Goal: Ask a question: Seek information or help from site administrators or community

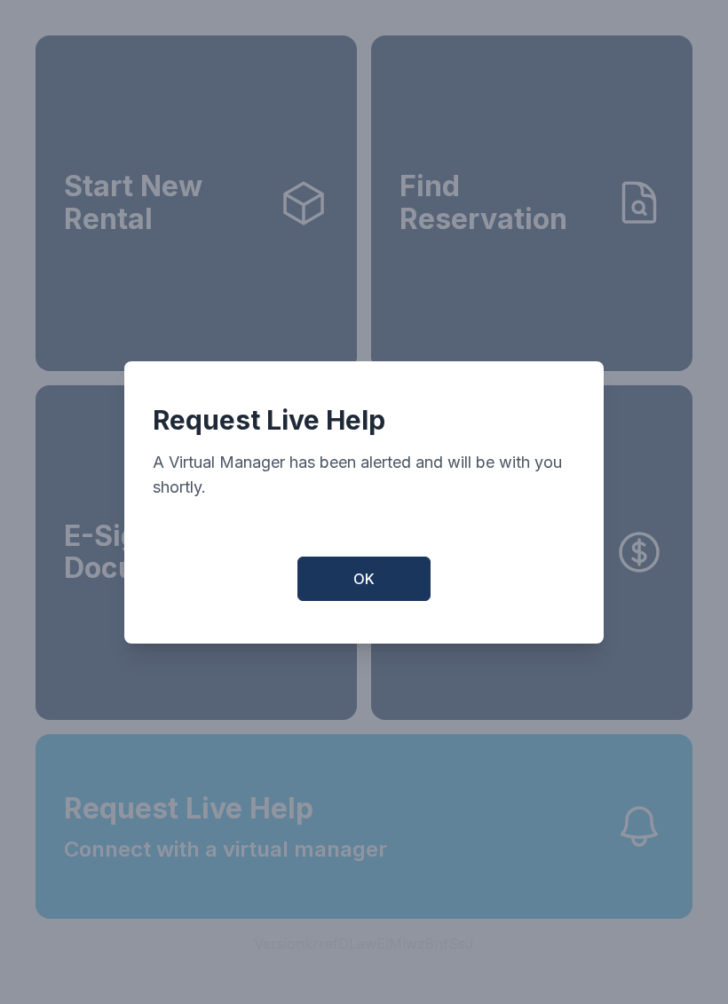
click at [344, 601] on button "OK" at bounding box center [363, 578] width 133 height 44
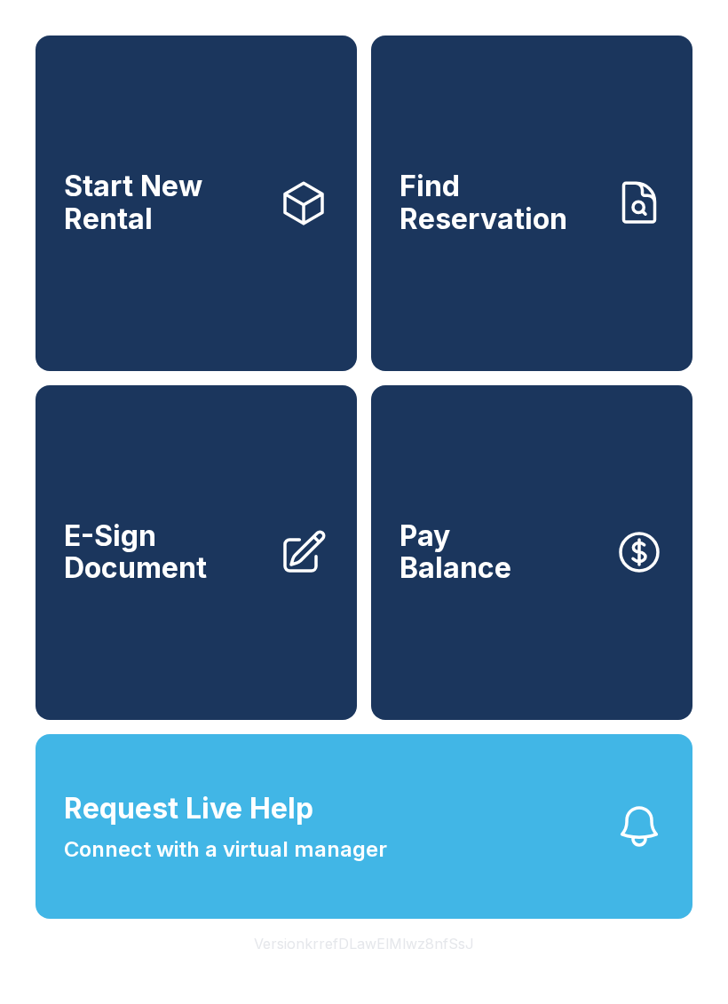
click at [438, 871] on button "Request Live Help Connect with a virtual manager" at bounding box center [364, 826] width 657 height 185
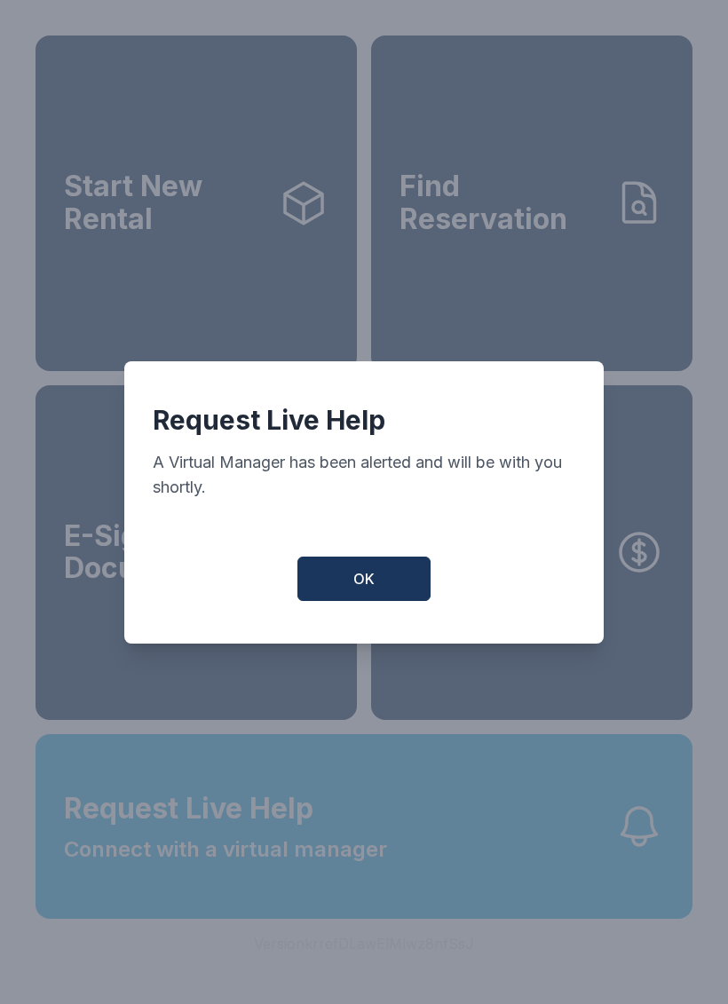
click at [344, 591] on button "OK" at bounding box center [363, 578] width 133 height 44
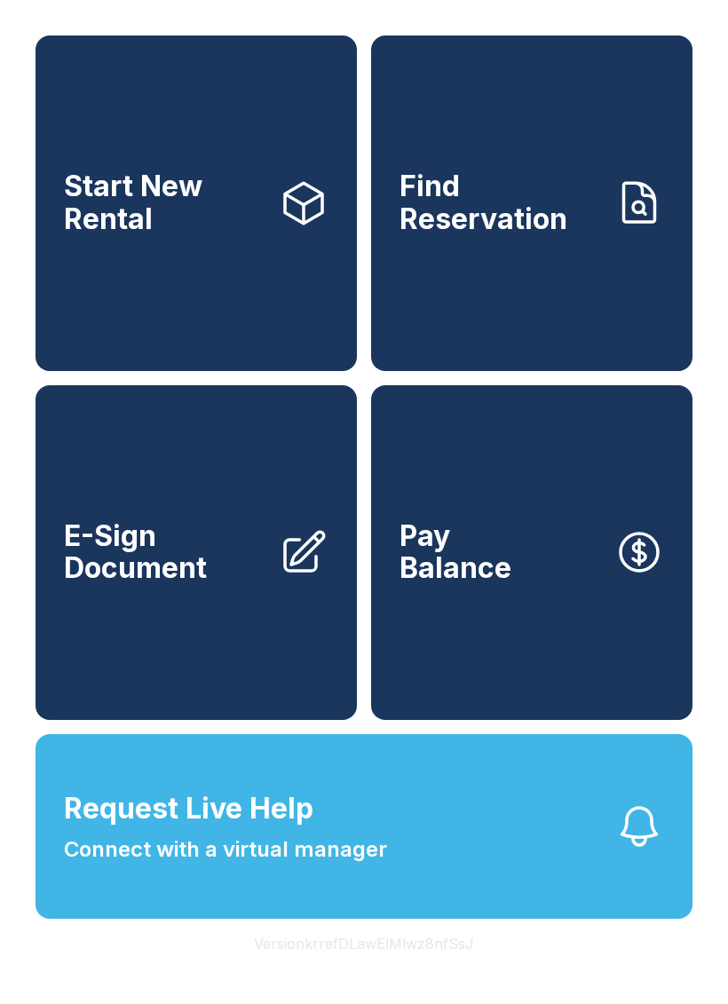
click at [312, 919] on button "Request Live Help Connect with a virtual manager" at bounding box center [364, 826] width 657 height 185
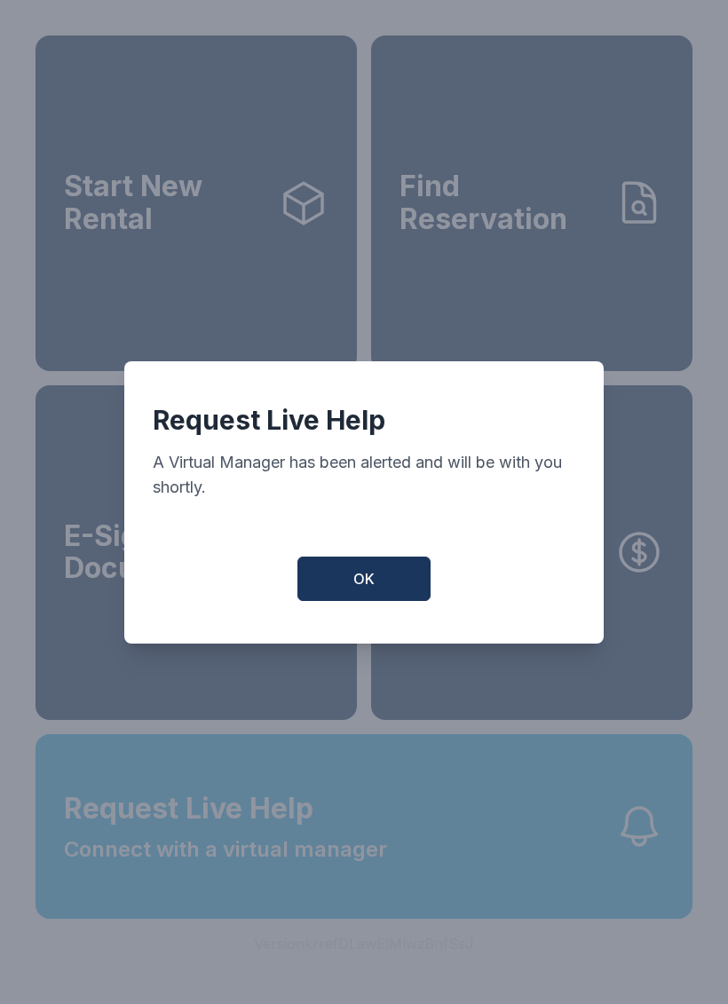
click at [356, 588] on span "OK" at bounding box center [363, 578] width 21 height 21
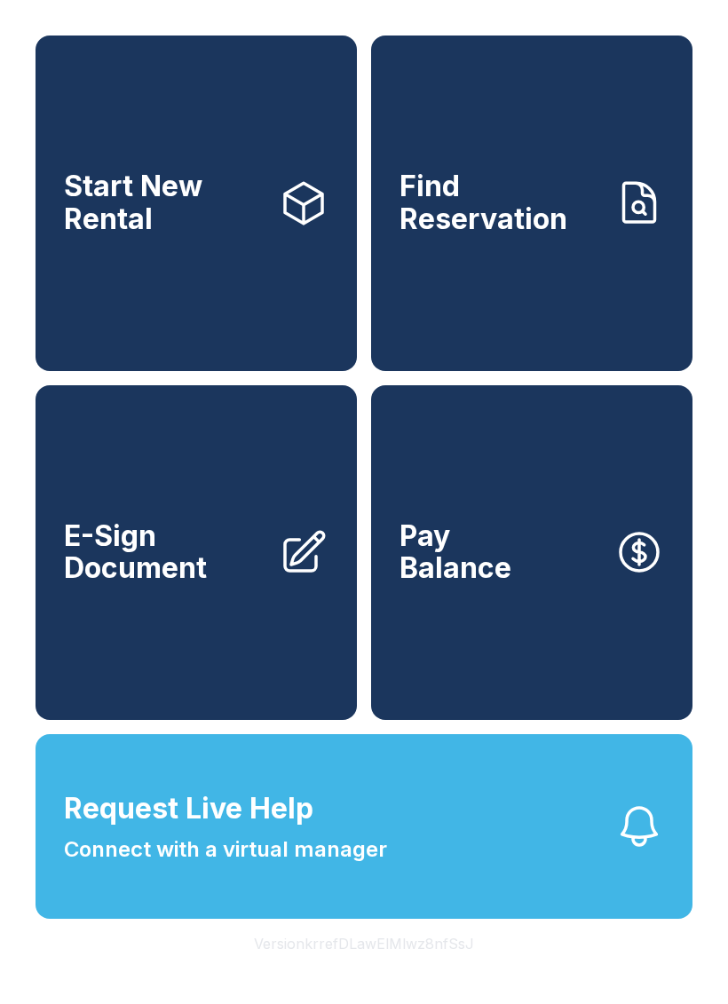
click at [470, 889] on button "Request Live Help Connect with a virtual manager" at bounding box center [364, 826] width 657 height 185
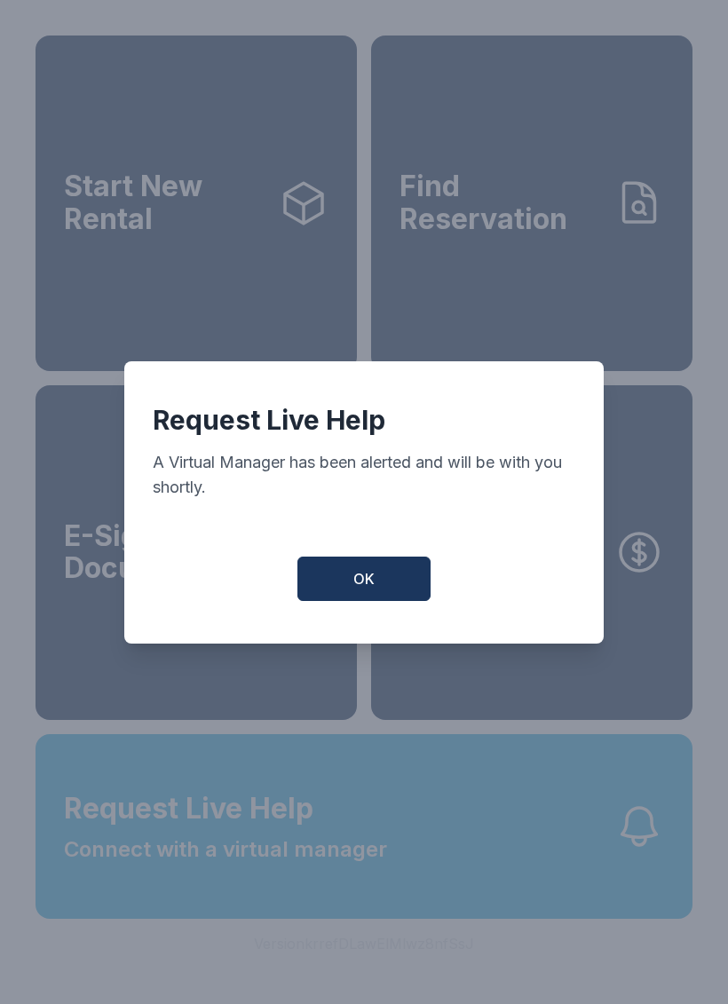
click at [376, 595] on button "OK" at bounding box center [363, 578] width 133 height 44
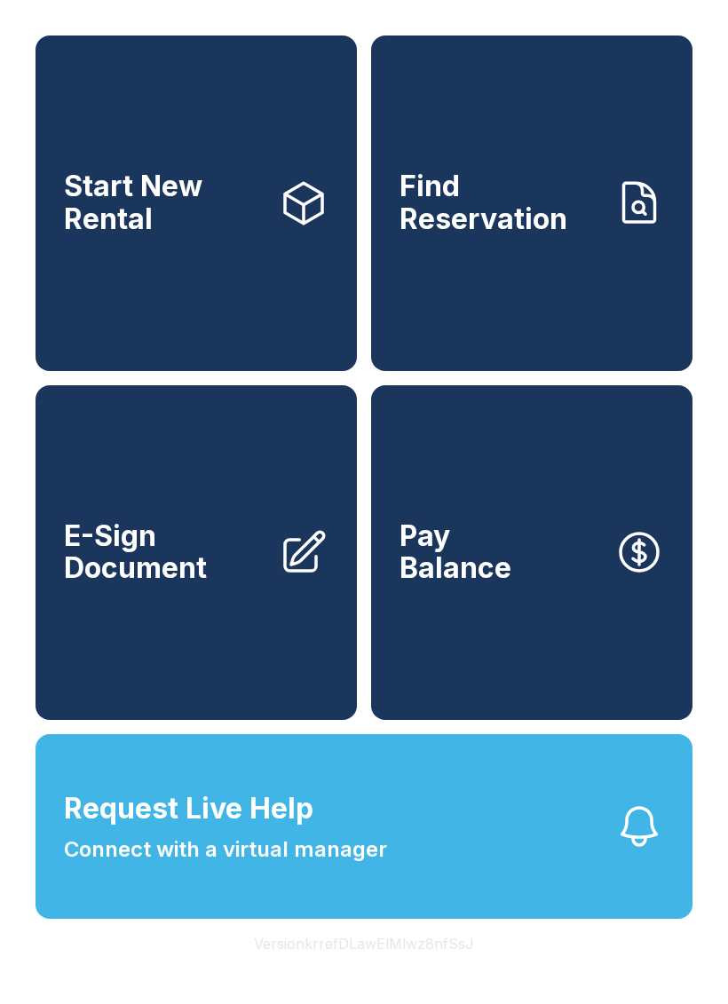
click at [504, 875] on button "Request Live Help Connect with a virtual manager" at bounding box center [364, 826] width 657 height 185
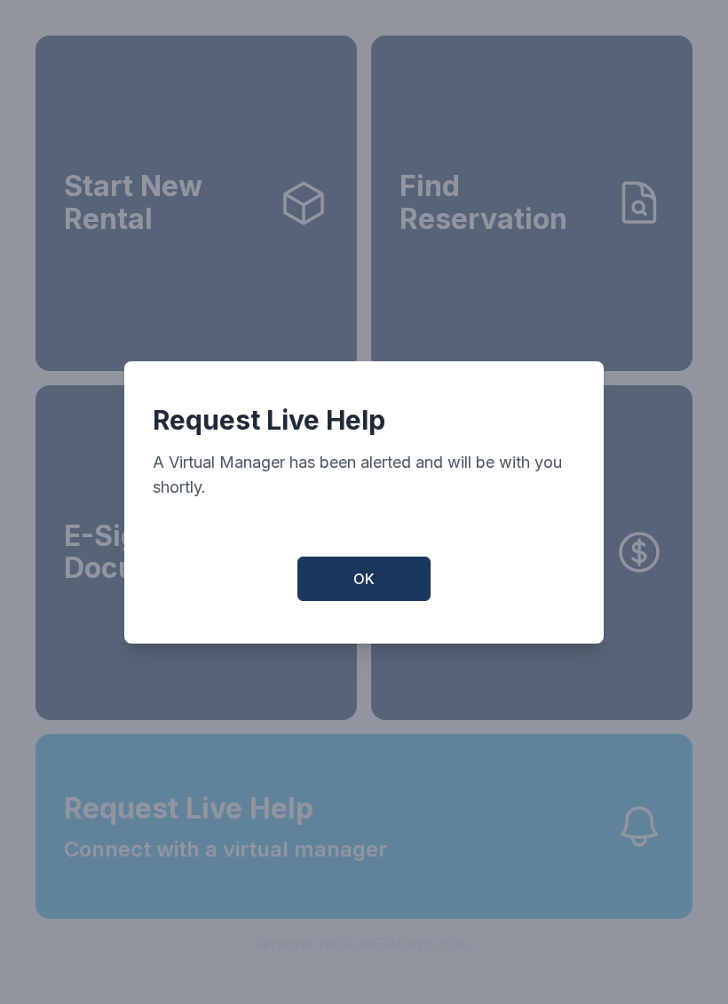
click at [368, 624] on div "Request Live Help A Virtual Manager has been alerted and will be with you short…" at bounding box center [363, 502] width 479 height 282
click at [379, 563] on div "Request Live Help A Virtual Manager has been alerted and will be with you short…" at bounding box center [363, 502] width 479 height 282
click at [361, 577] on button "OK" at bounding box center [363, 578] width 133 height 44
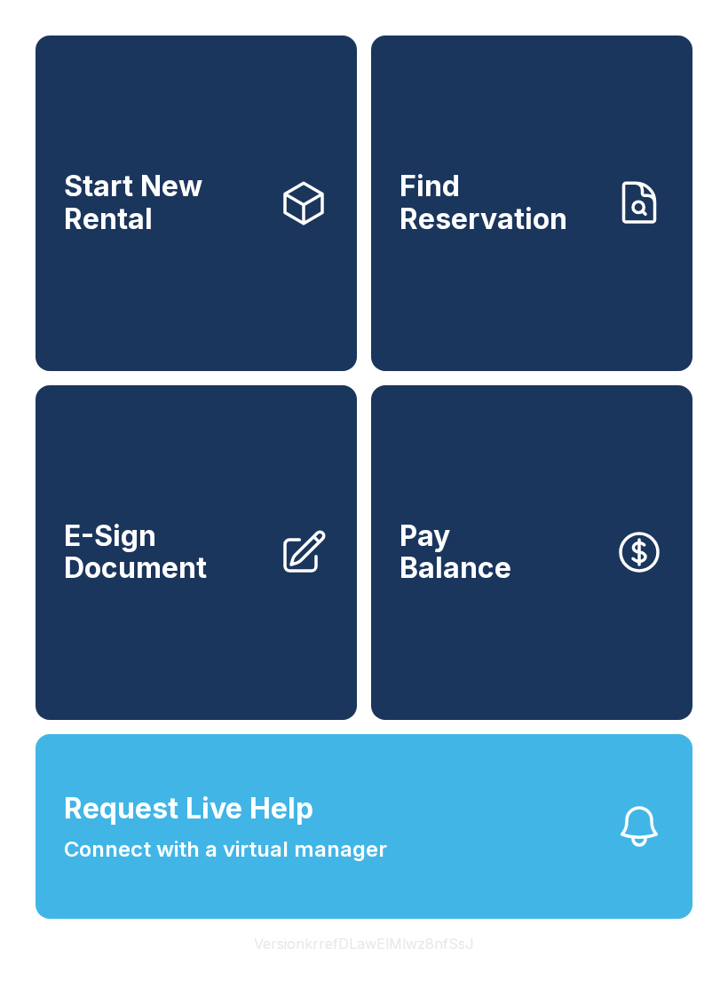
click at [291, 919] on button "Request Live Help Connect with a virtual manager" at bounding box center [364, 826] width 657 height 185
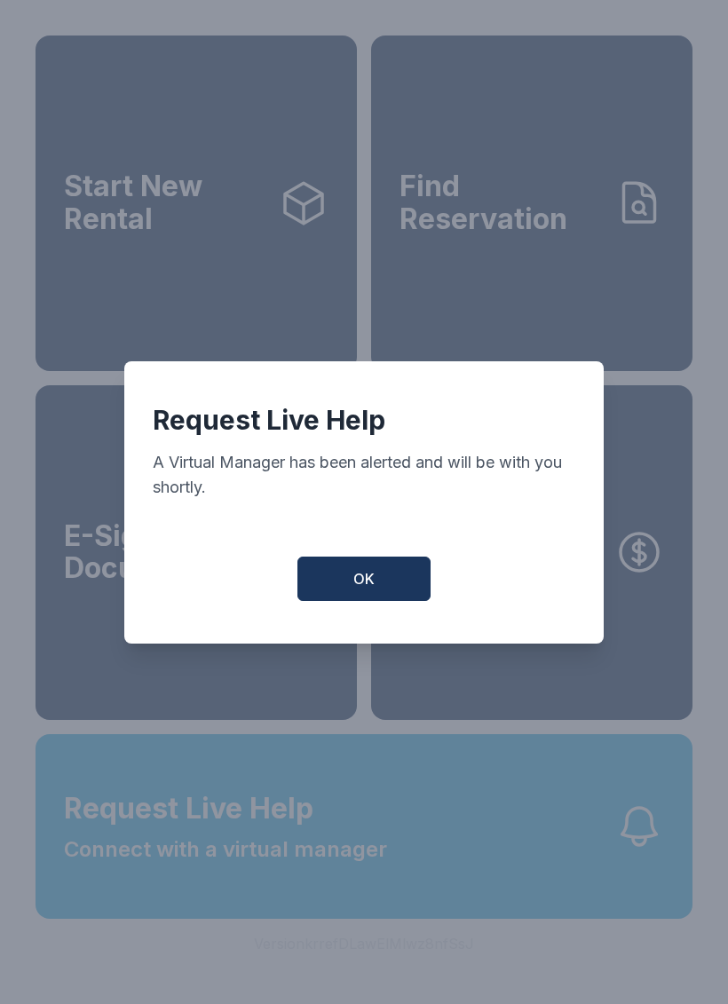
click at [344, 601] on button "OK" at bounding box center [363, 578] width 133 height 44
click at [344, 609] on div "Request Live Help A Virtual Manager has been alerted and will be with you short…" at bounding box center [363, 502] width 479 height 282
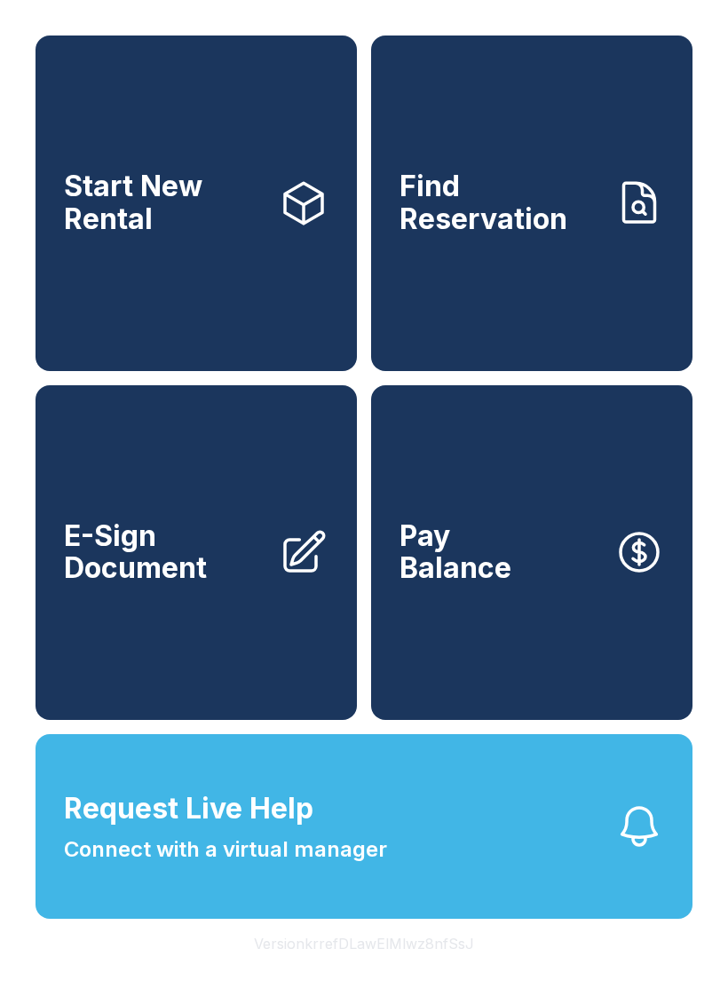
click at [253, 865] on span "Connect with a virtual manager" at bounding box center [225, 849] width 323 height 32
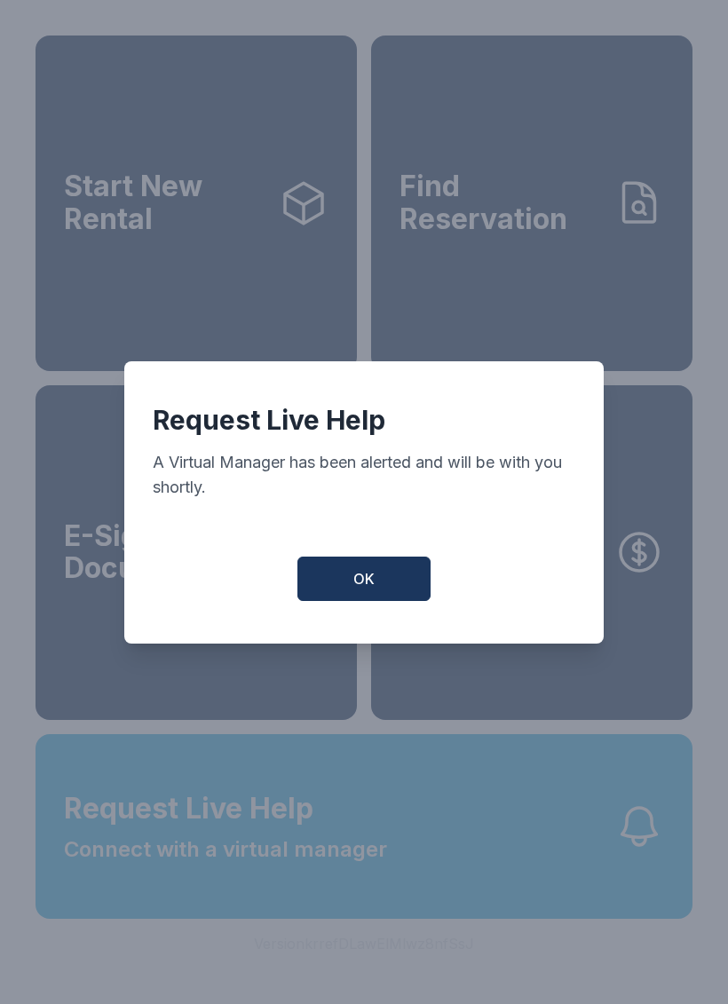
click at [346, 575] on button "OK" at bounding box center [363, 578] width 133 height 44
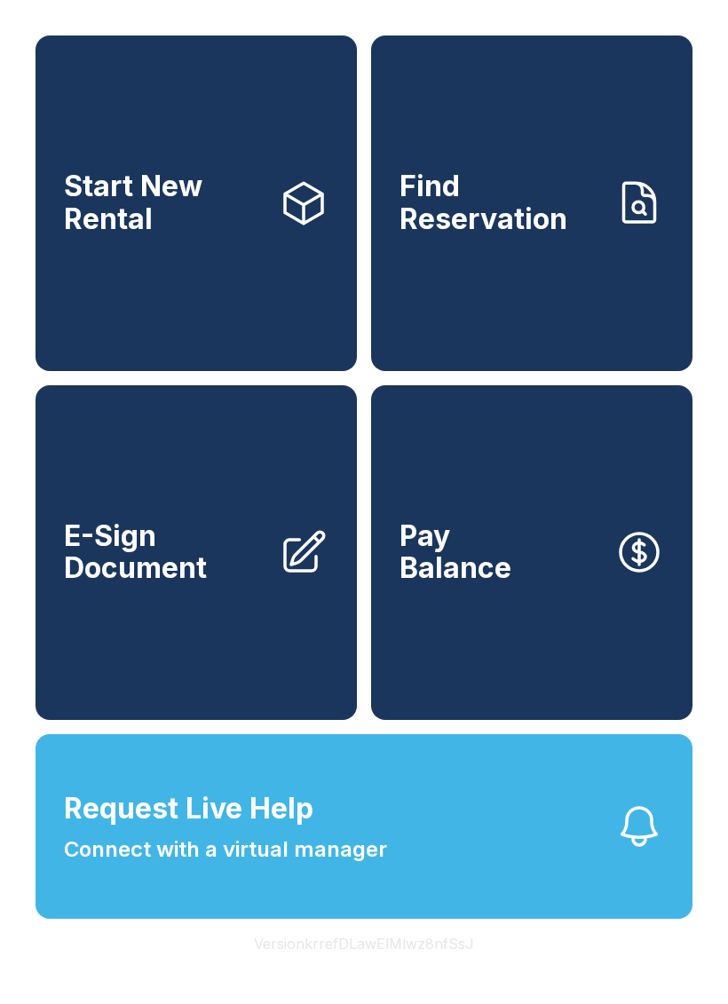
click at [335, 865] on span "Connect with a virtual manager" at bounding box center [225, 849] width 323 height 32
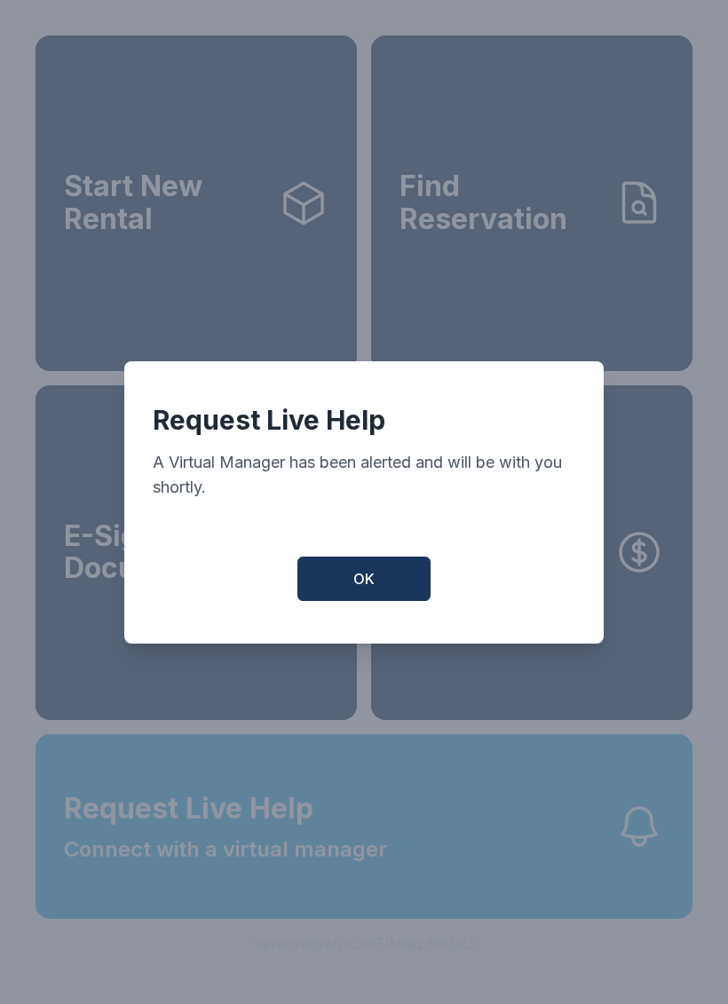
click at [369, 589] on span "OK" at bounding box center [363, 578] width 21 height 21
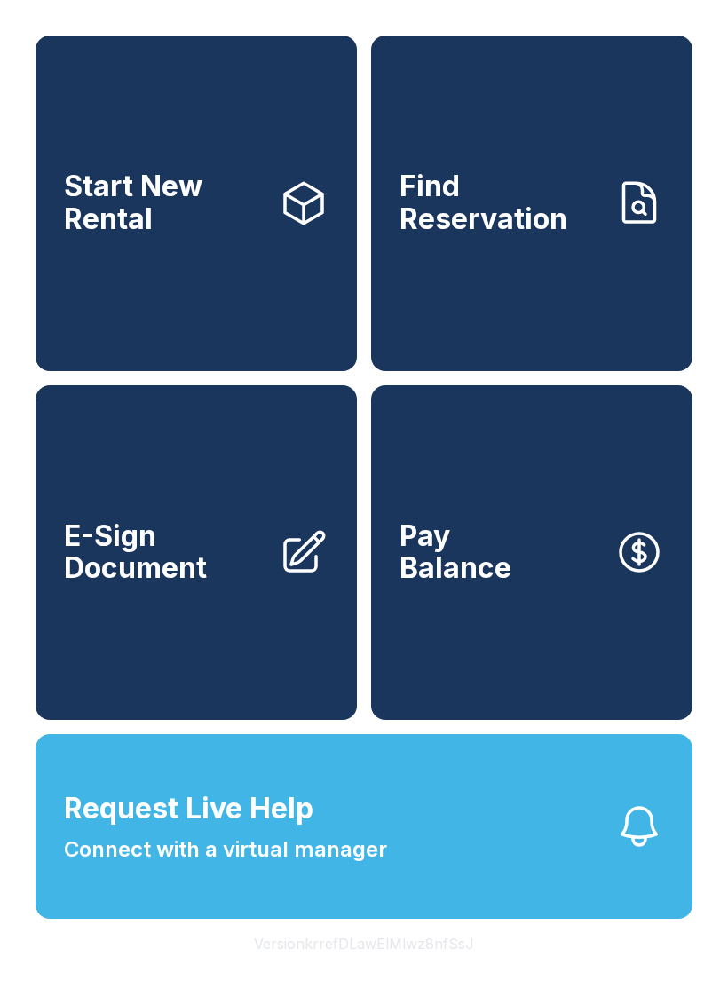
click at [369, 585] on span "OK" at bounding box center [364, 574] width 20 height 20
click at [317, 862] on span "Request Live Help Connect with a virtual manager" at bounding box center [225, 826] width 323 height 78
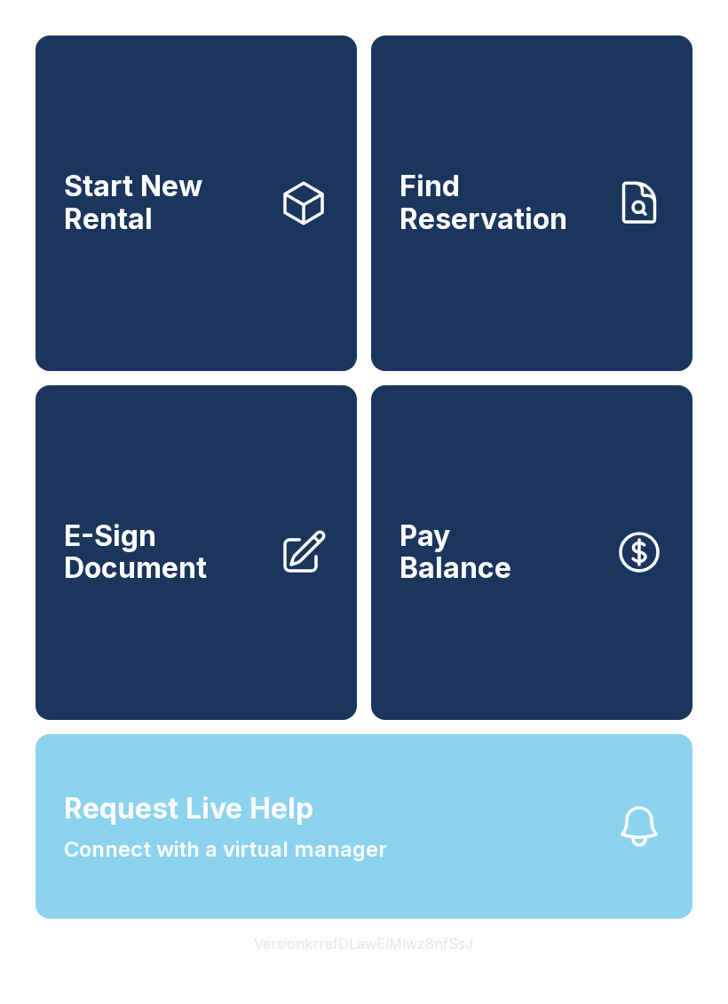
click at [342, 856] on span "Request Live Help Connect with a virtual manager" at bounding box center [225, 826] width 323 height 78
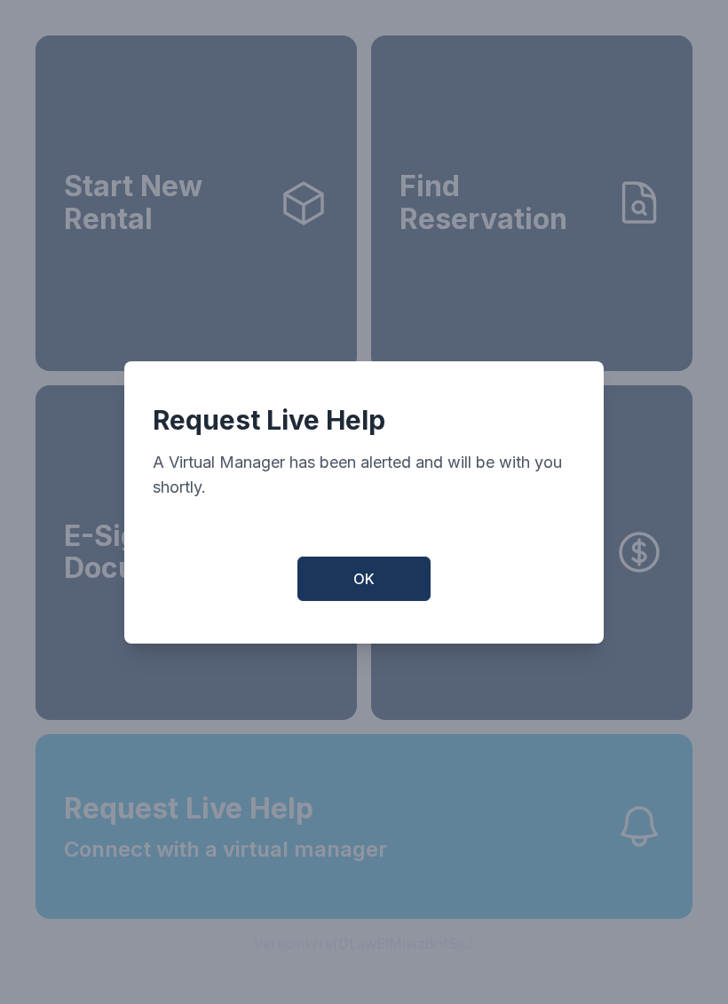
click at [351, 582] on button "OK" at bounding box center [363, 578] width 133 height 44
